Goal: Task Accomplishment & Management: Manage account settings

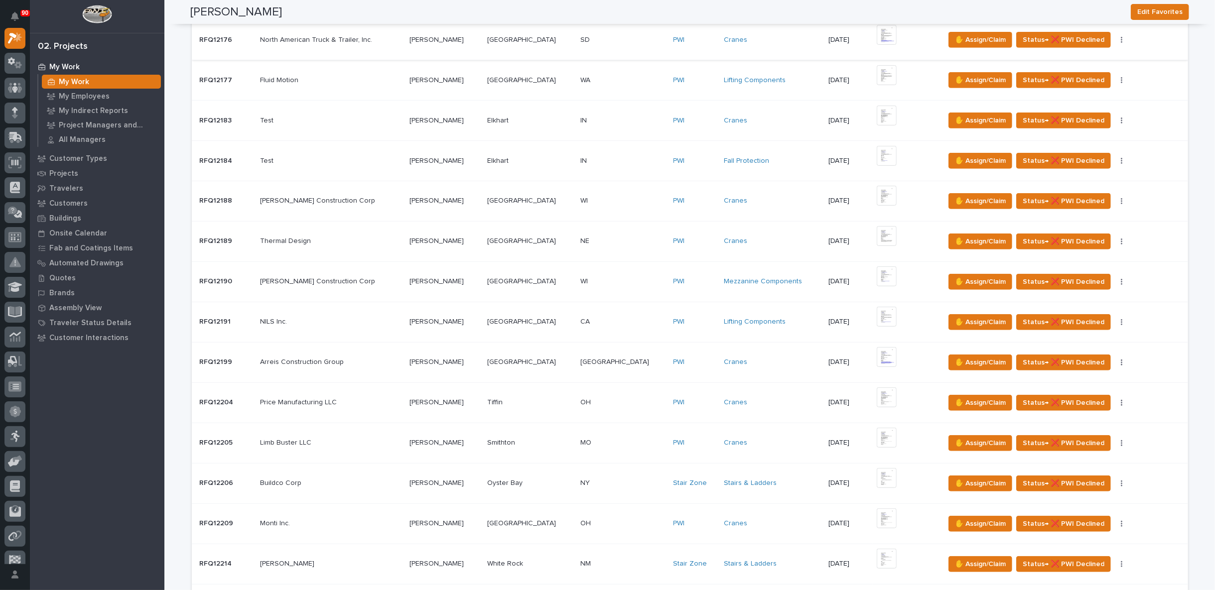
scroll to position [498, 0]
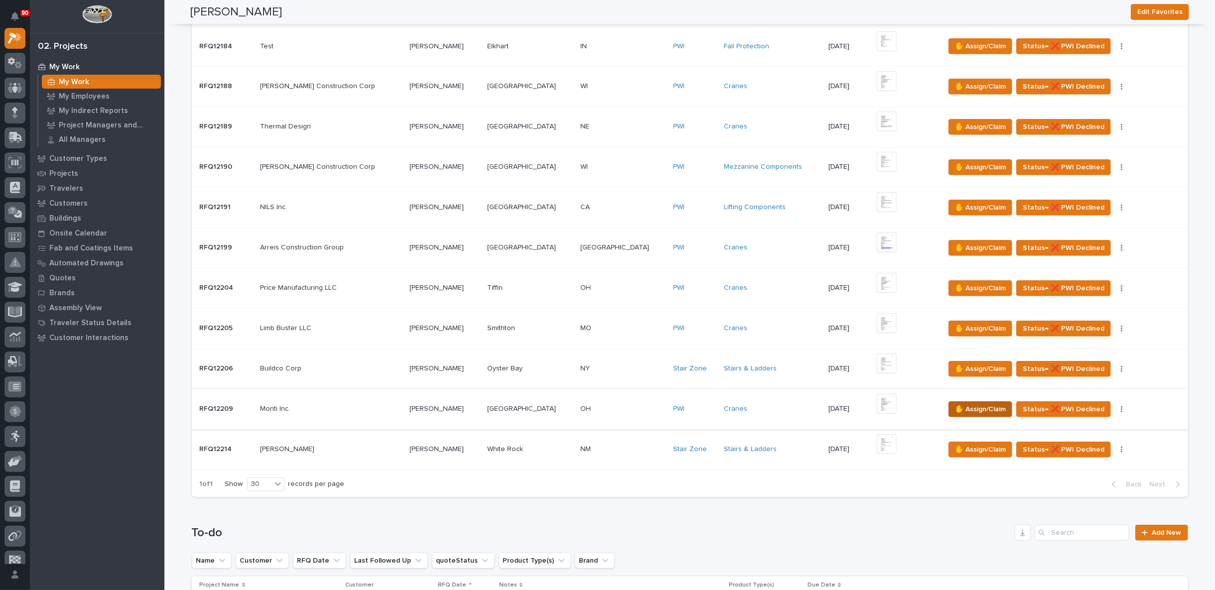
click at [958, 405] on span "✋ Assign/Claim" at bounding box center [980, 410] width 51 height 12
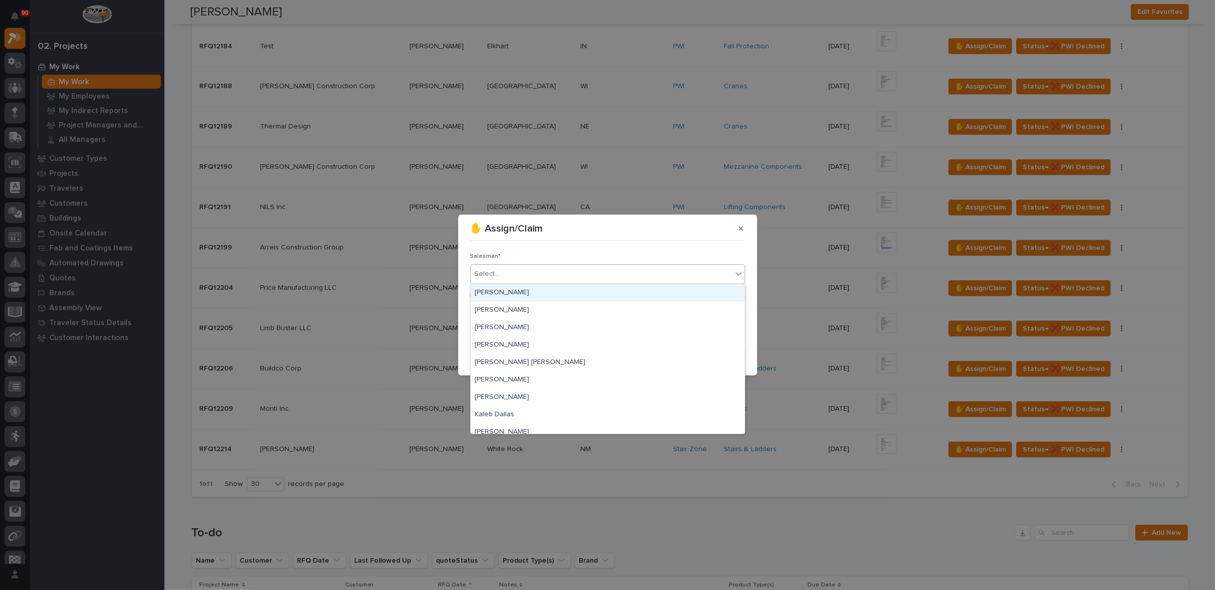
click at [501, 271] on input "text" at bounding box center [501, 274] width 1 height 8
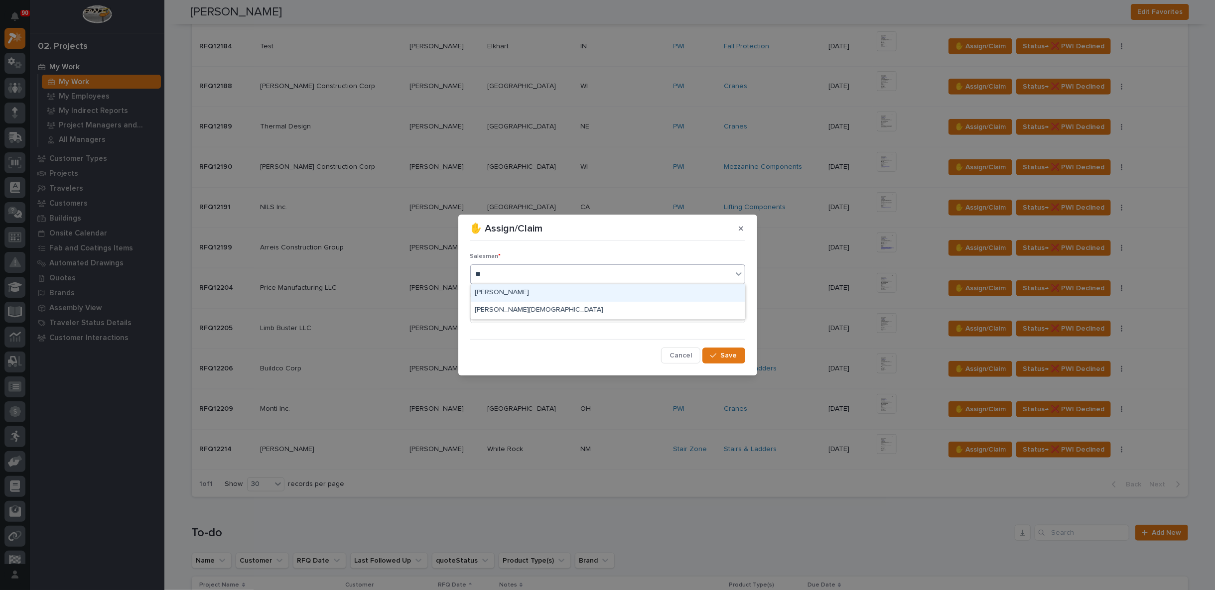
type input "***"
click at [501, 308] on div "[PERSON_NAME][DEMOGRAPHIC_DATA]" at bounding box center [608, 310] width 274 height 17
click at [501, 308] on div "Select..." at bounding box center [602, 313] width 262 height 16
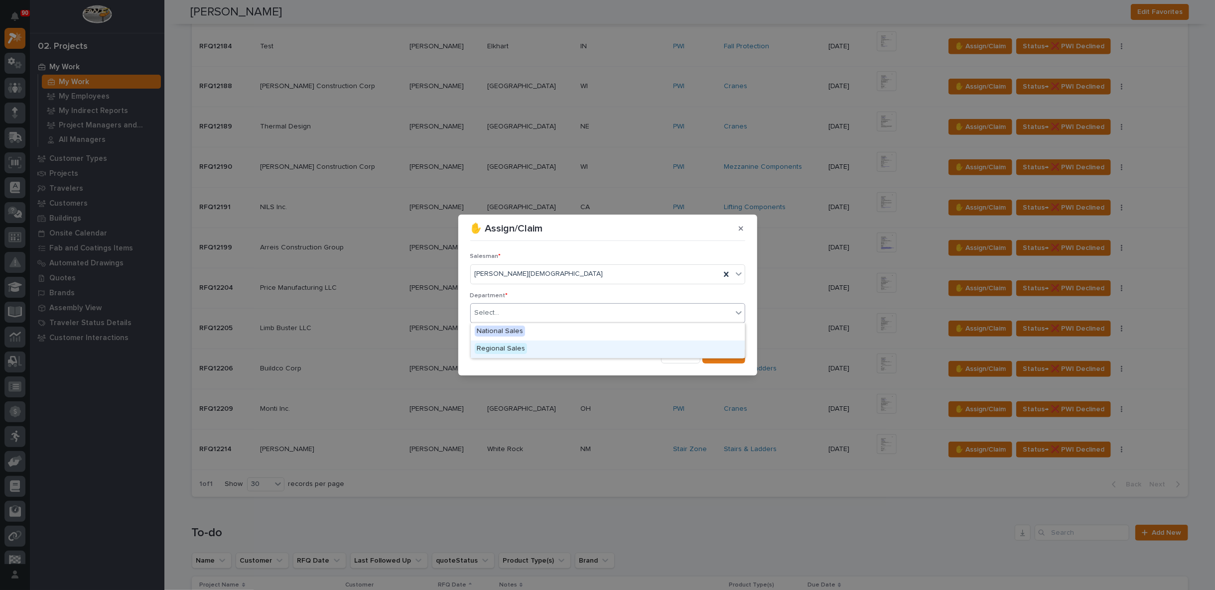
click at [499, 346] on span "Regional Sales" at bounding box center [501, 348] width 52 height 11
click at [732, 352] on span "Save" at bounding box center [729, 355] width 16 height 9
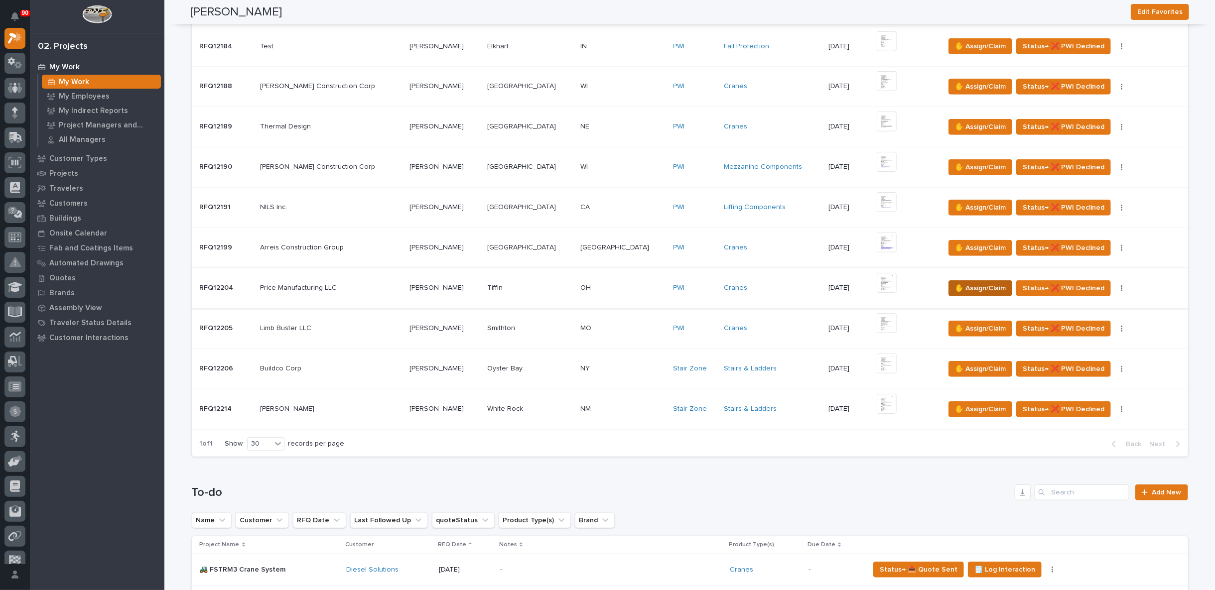
click at [955, 282] on span "✋ Assign/Claim" at bounding box center [980, 288] width 51 height 12
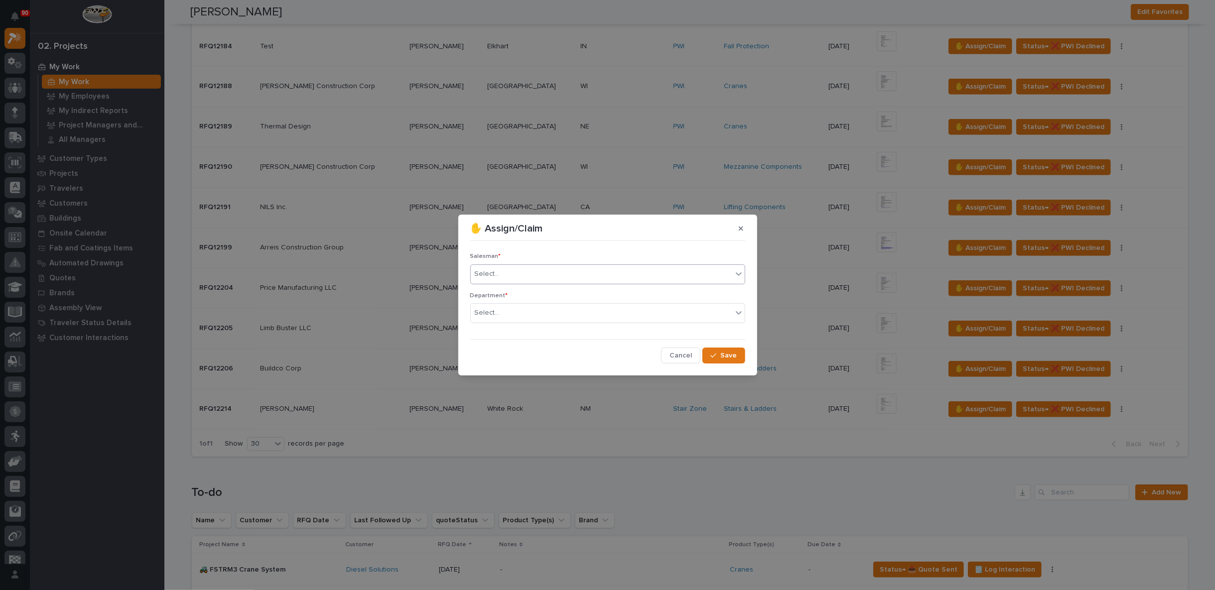
click at [496, 274] on div "Select..." at bounding box center [487, 274] width 25 height 10
type input "***"
click at [498, 310] on div "Select..." at bounding box center [487, 313] width 25 height 10
click at [501, 348] on span "Regional Sales" at bounding box center [501, 348] width 52 height 11
click at [727, 353] on span "Save" at bounding box center [729, 355] width 16 height 9
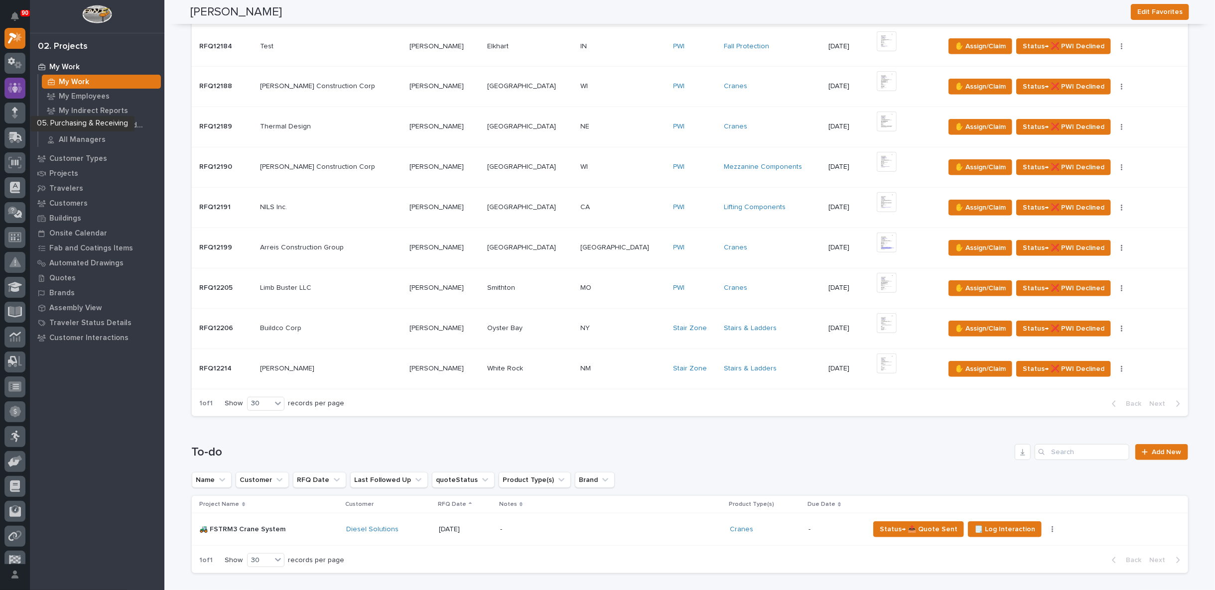
scroll to position [0, 0]
click at [14, 36] on icon at bounding box center [15, 39] width 10 height 10
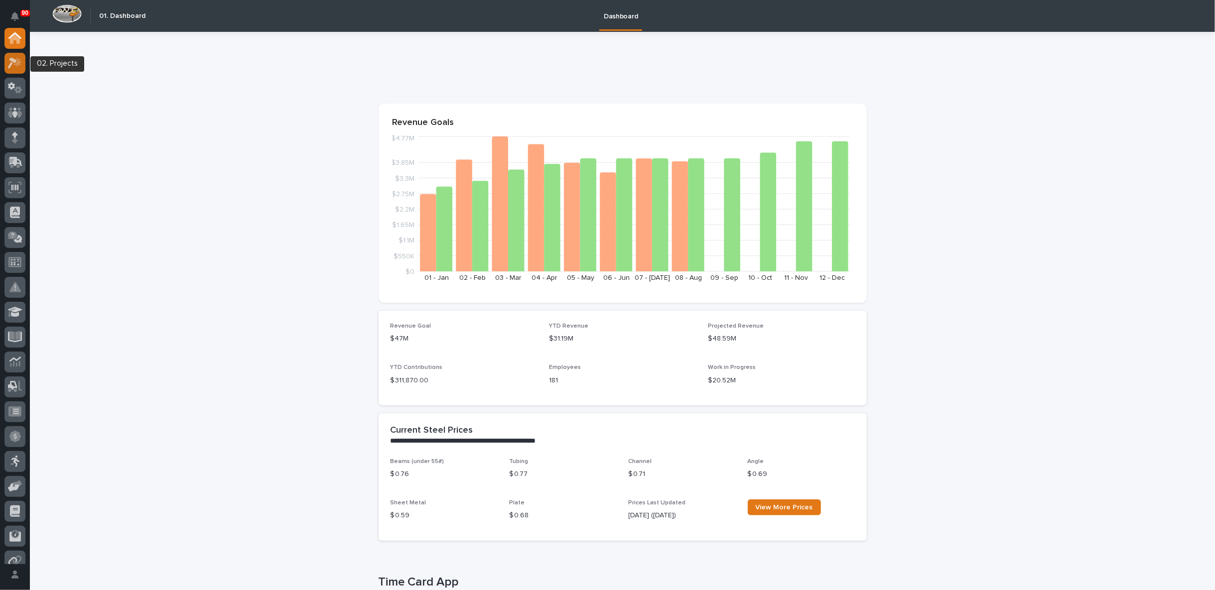
click at [13, 60] on icon at bounding box center [12, 63] width 9 height 11
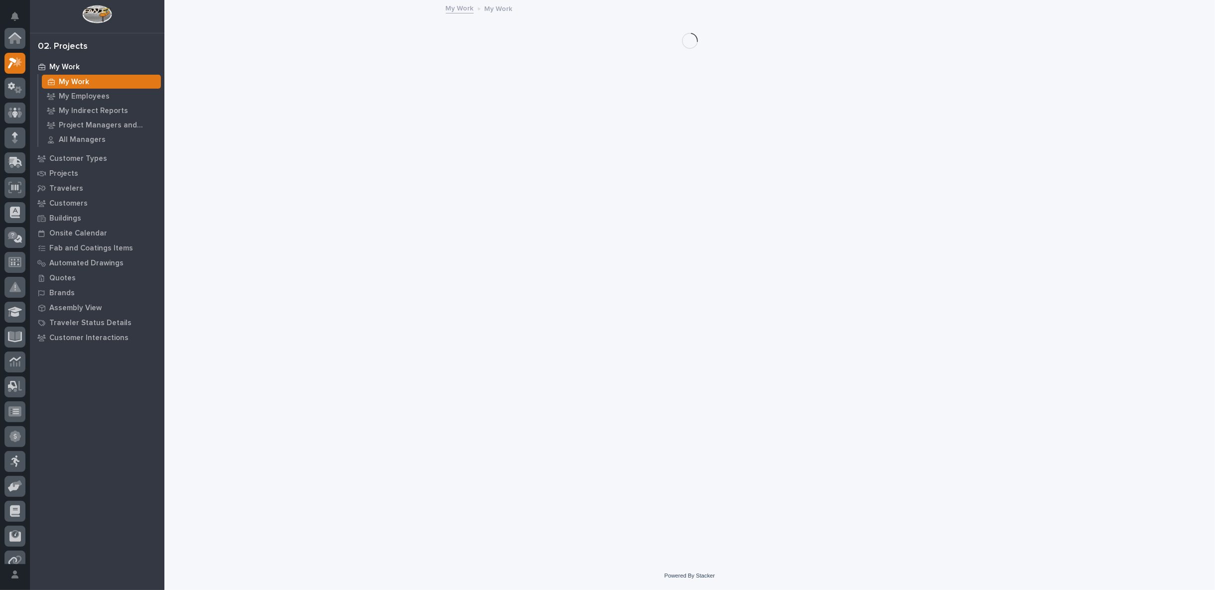
scroll to position [25, 0]
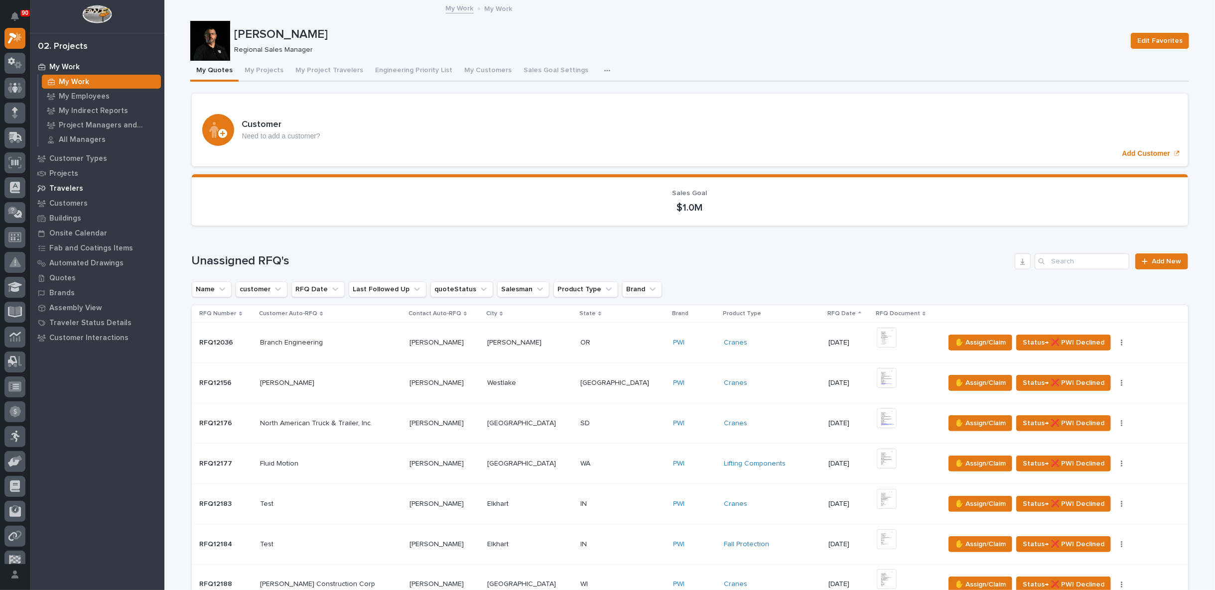
click at [74, 185] on p "Travelers" at bounding box center [66, 188] width 34 height 9
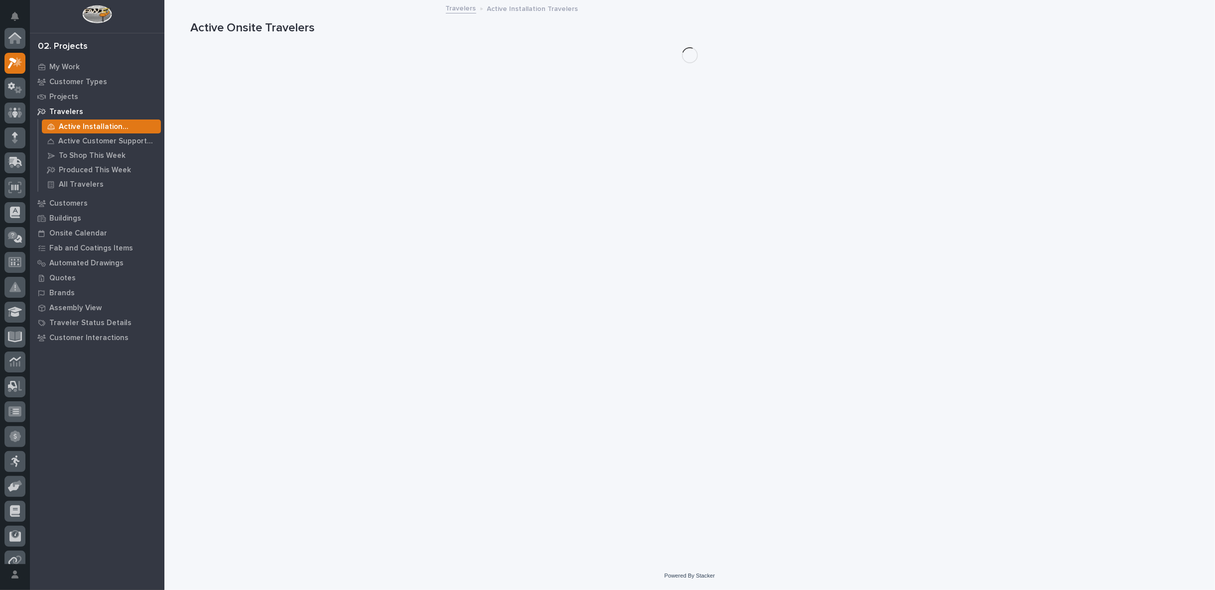
scroll to position [25, 0]
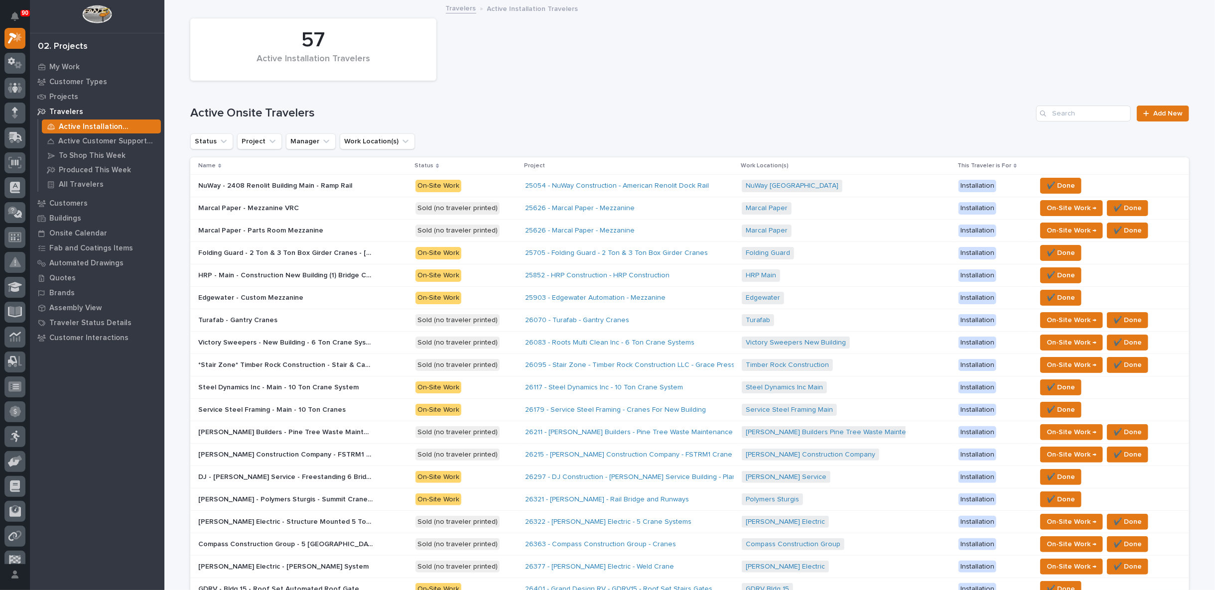
click at [63, 110] on p "Travelers" at bounding box center [66, 112] width 34 height 9
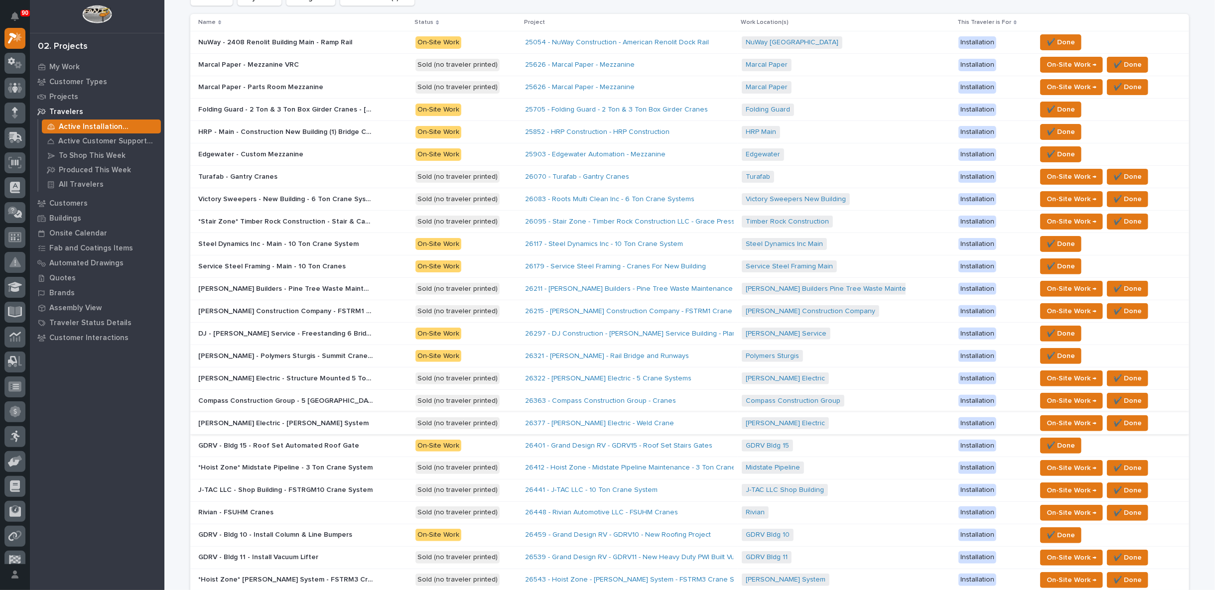
scroll to position [0, 0]
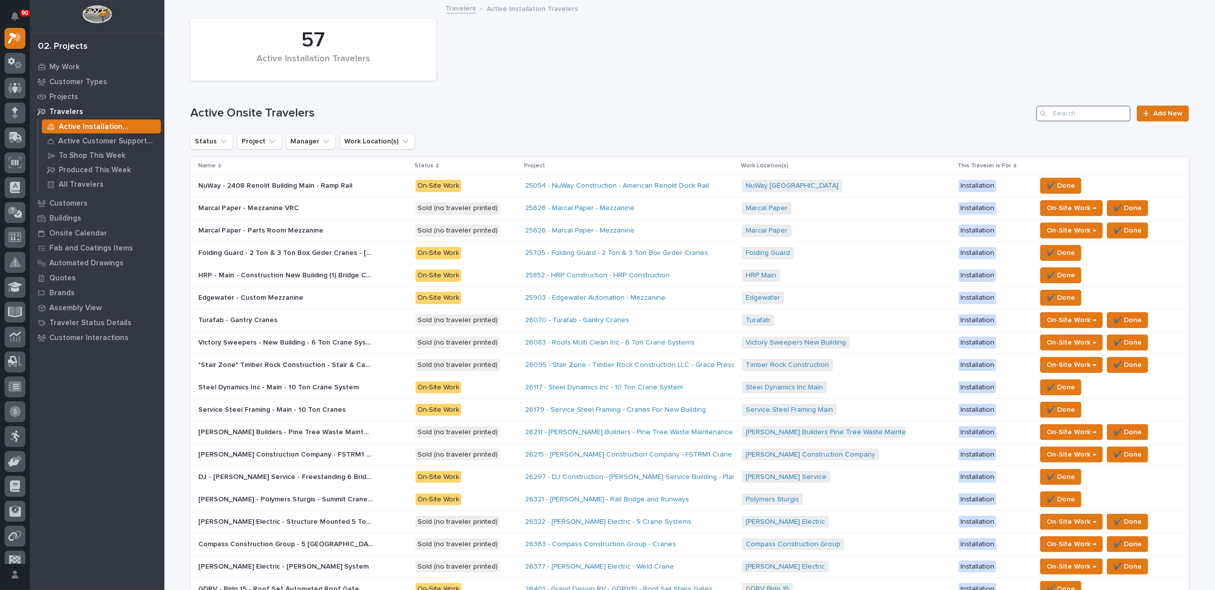
click at [1075, 114] on input "Search" at bounding box center [1083, 114] width 95 height 16
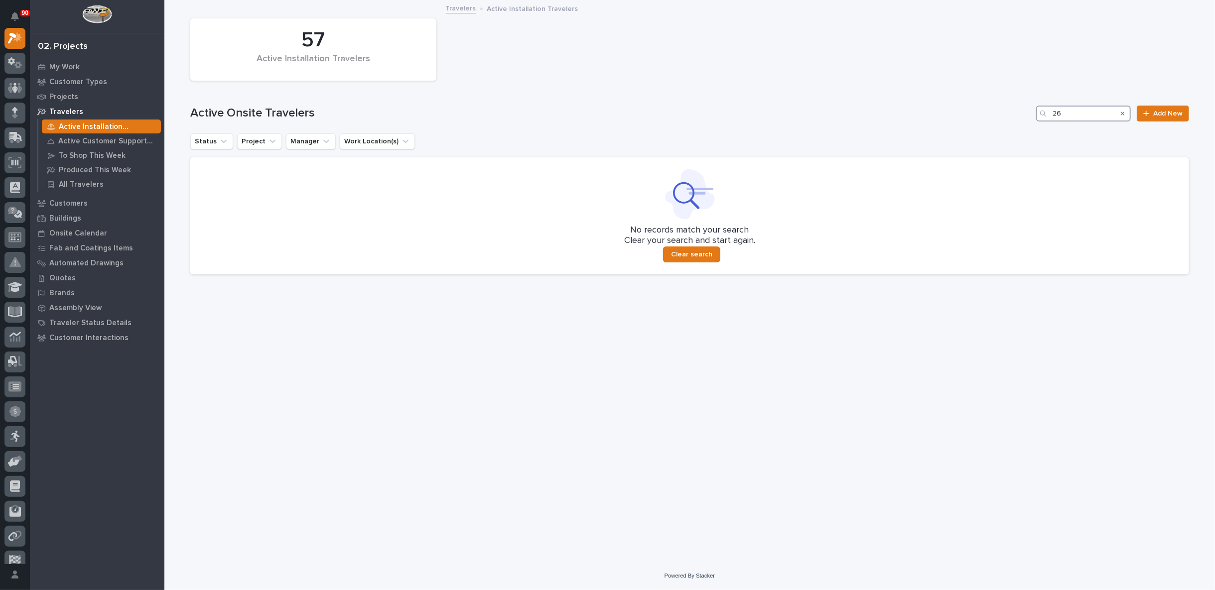
type input "2"
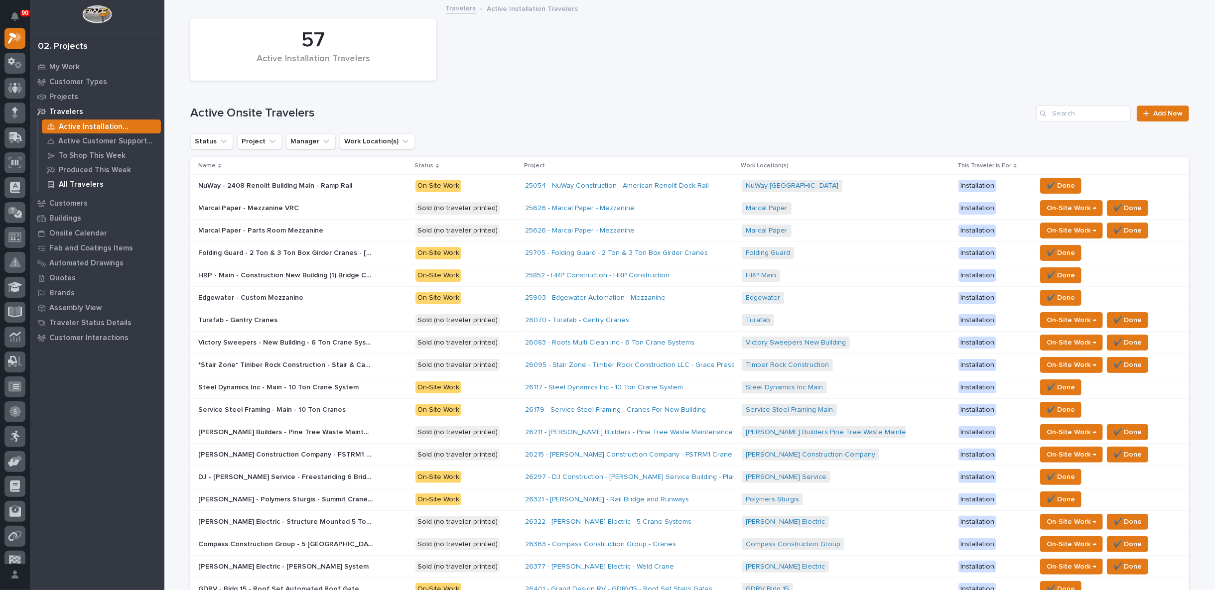
click at [83, 183] on p "All Travelers" at bounding box center [81, 184] width 45 height 9
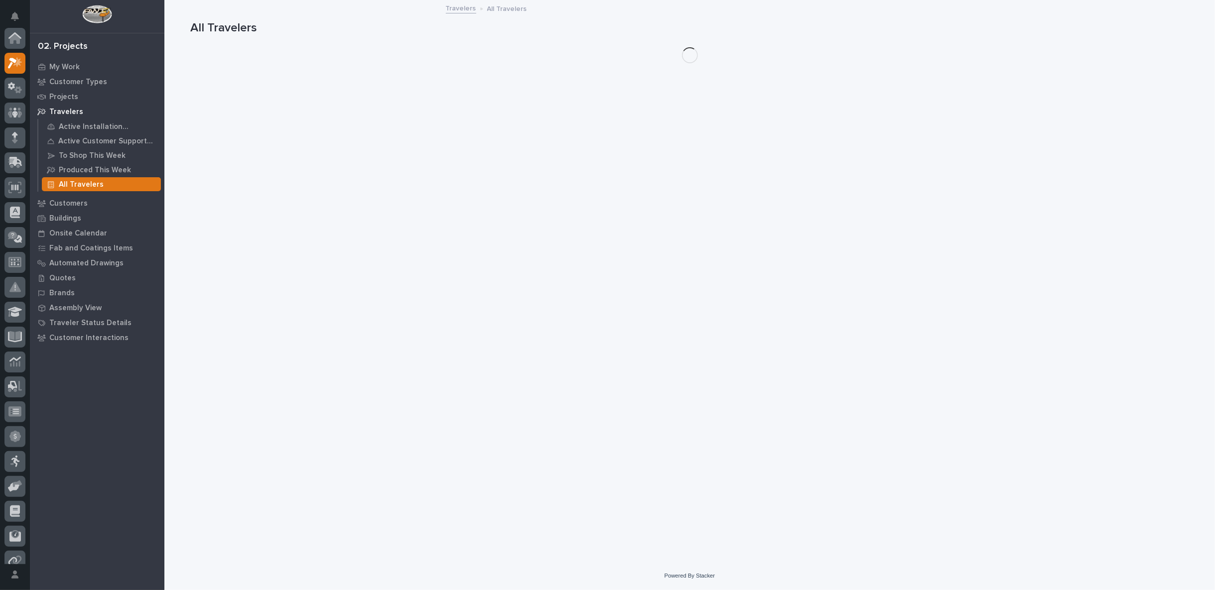
scroll to position [25, 0]
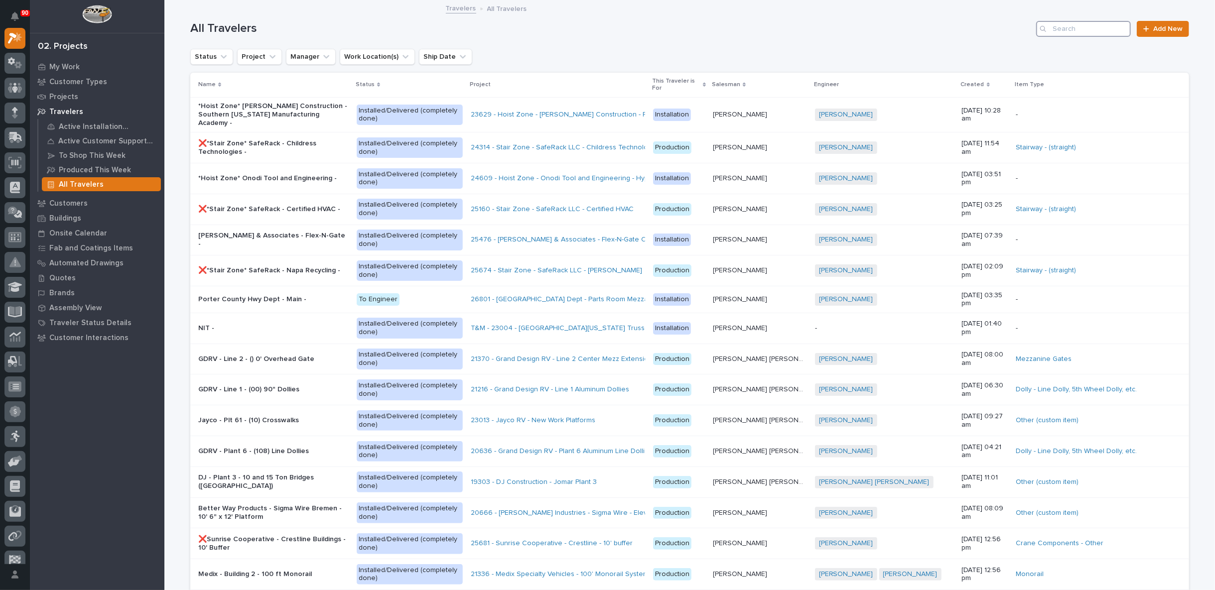
click at [1070, 28] on input "Search" at bounding box center [1083, 29] width 95 height 16
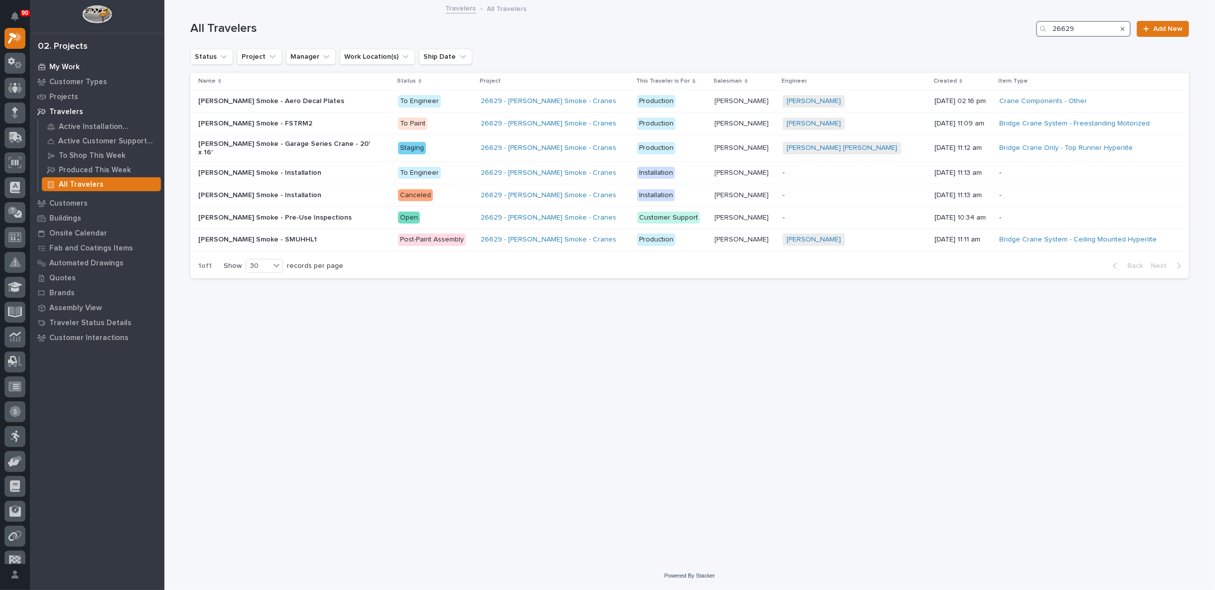
type input "26629"
click at [61, 65] on p "My Work" at bounding box center [64, 67] width 30 height 9
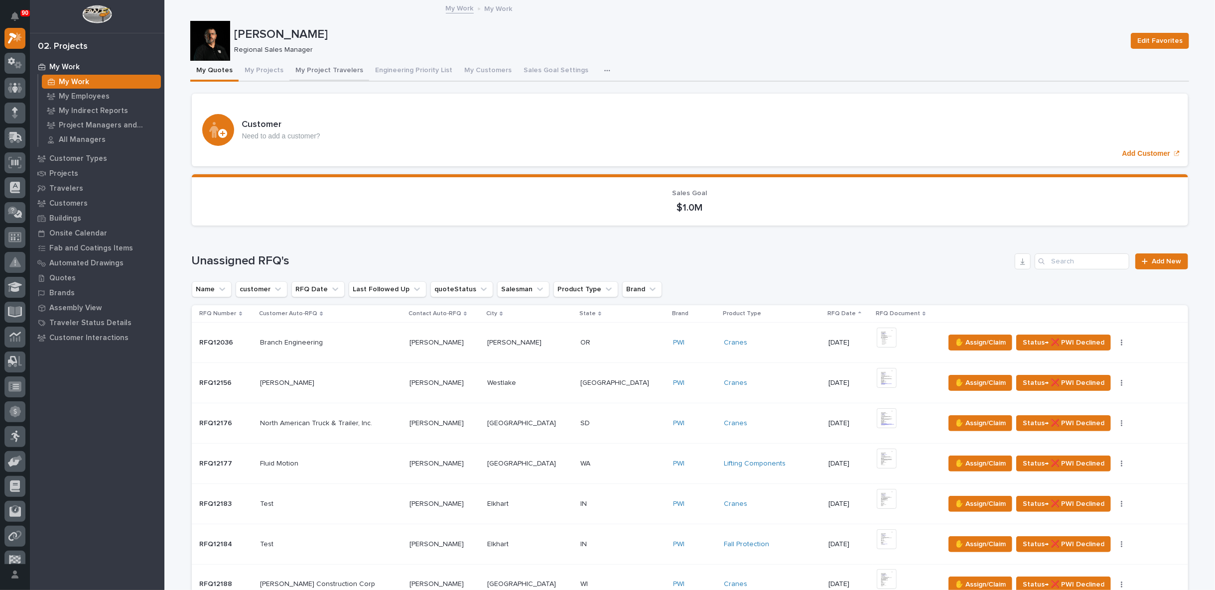
drag, startPoint x: 328, startPoint y: 67, endPoint x: 331, endPoint y: 79, distance: 11.7
click at [328, 67] on button "My Project Travelers" at bounding box center [329, 71] width 80 height 21
